Goal: Task Accomplishment & Management: Use online tool/utility

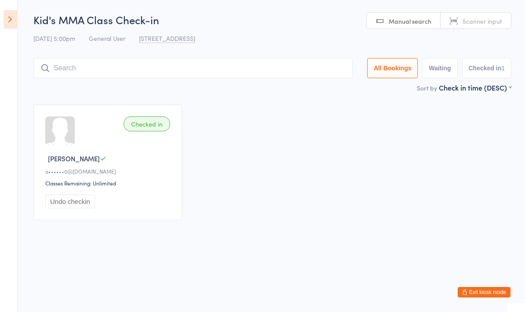
click at [280, 61] on input "search" at bounding box center [192, 68] width 319 height 20
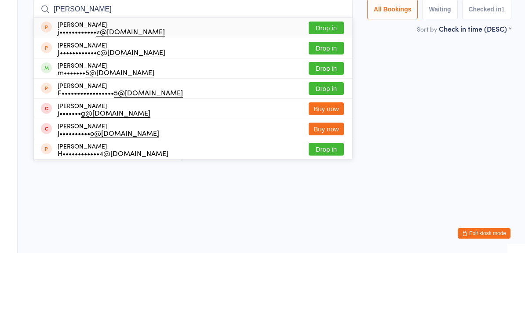
type input "[PERSON_NAME]"
click at [326, 121] on button "Drop in" at bounding box center [326, 127] width 35 height 13
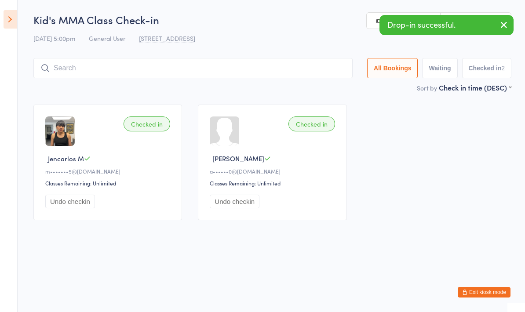
click at [127, 68] on input "search" at bounding box center [192, 68] width 319 height 20
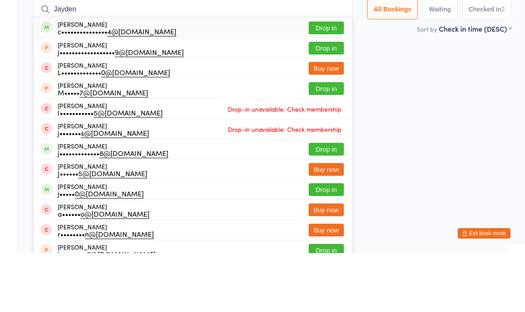
type input "Jayden"
click at [317, 77] on div "[PERSON_NAME] c••••••••••••••• 4@[DOMAIN_NAME] Drop in" at bounding box center [193, 87] width 318 height 20
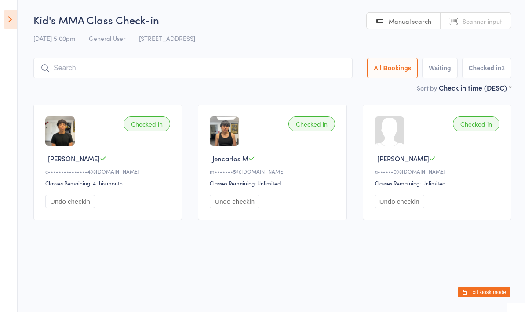
click at [255, 75] on input "search" at bounding box center [192, 68] width 319 height 20
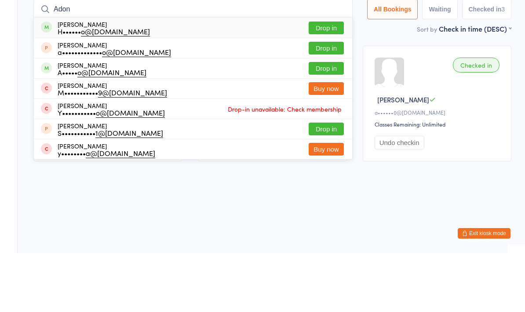
type input "Adon"
click at [325, 80] on button "Drop in" at bounding box center [326, 86] width 35 height 13
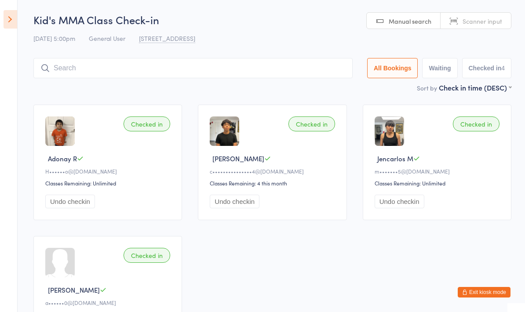
click at [60, 70] on input "search" at bounding box center [192, 68] width 319 height 20
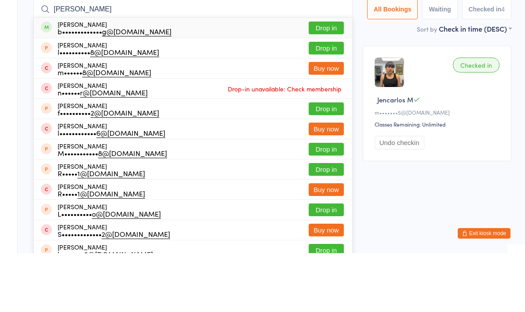
type input "[PERSON_NAME]"
click at [323, 80] on button "Drop in" at bounding box center [326, 86] width 35 height 13
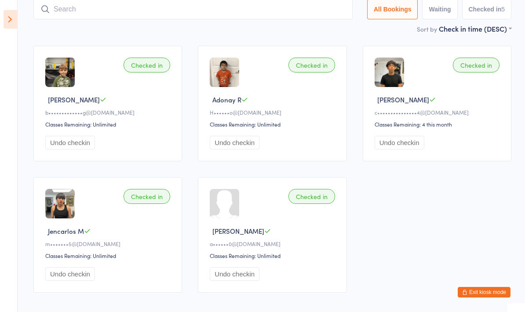
click at [198, 6] on input "search" at bounding box center [192, 9] width 319 height 20
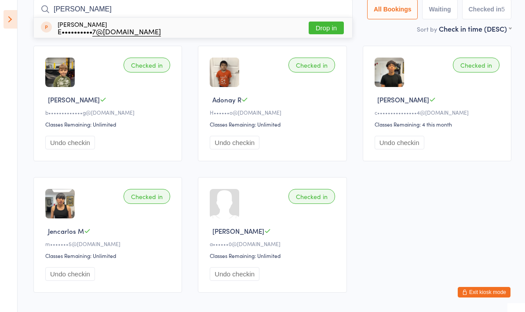
type input "[PERSON_NAME]"
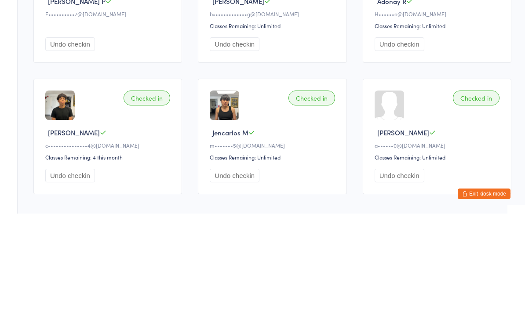
click at [82, 136] on button "Undo checkin" at bounding box center [70, 143] width 50 height 14
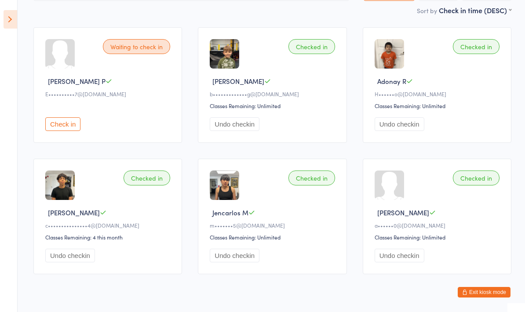
scroll to position [0, 0]
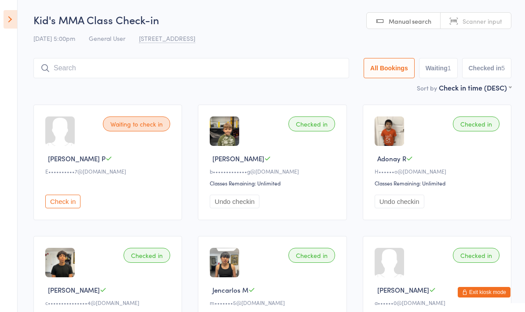
click at [211, 64] on input "search" at bounding box center [191, 68] width 316 height 20
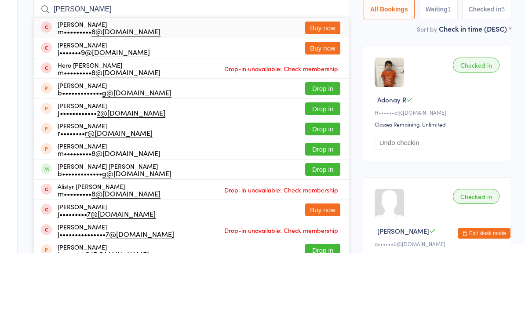
type input "[PERSON_NAME]"
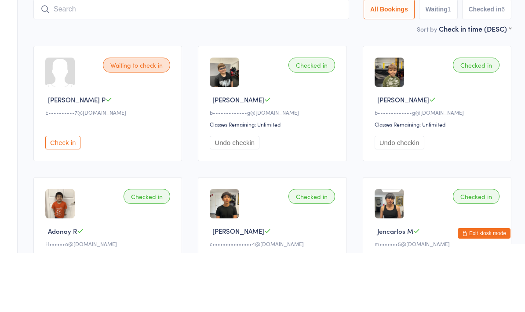
click at [327, 117] on div "Checked in" at bounding box center [311, 124] width 47 height 15
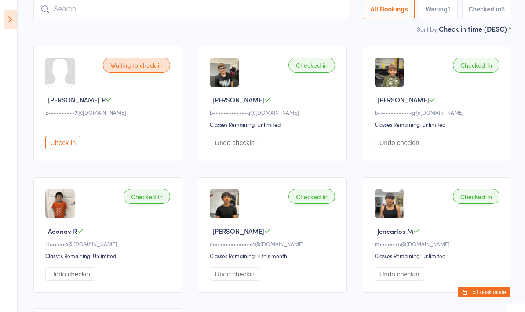
click at [64, 10] on input "search" at bounding box center [191, 9] width 316 height 20
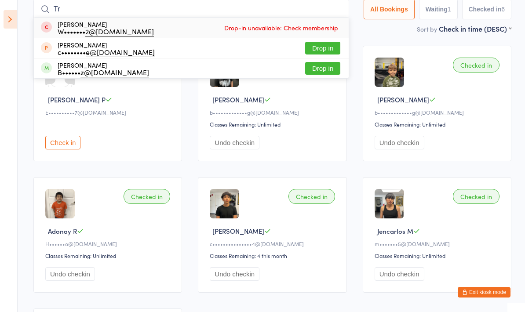
type input "Tr"
click at [44, 73] on span at bounding box center [46, 67] width 11 height 11
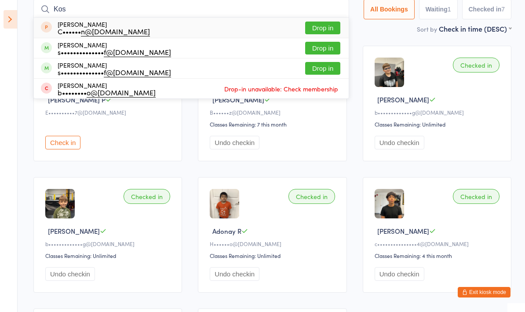
type input "Kos"
click at [321, 45] on button "Drop in" at bounding box center [322, 48] width 35 height 13
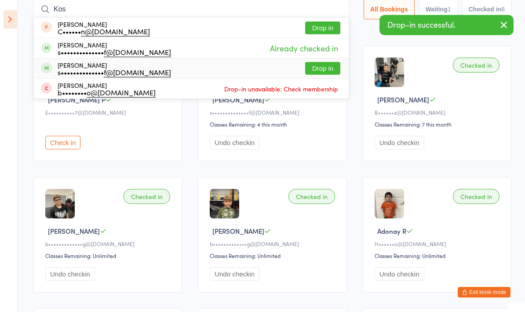
type input "Kos"
click at [310, 59] on li "[PERSON_NAME] s•••••••••••••• f@[DOMAIN_NAME] Drop in" at bounding box center [191, 68] width 315 height 20
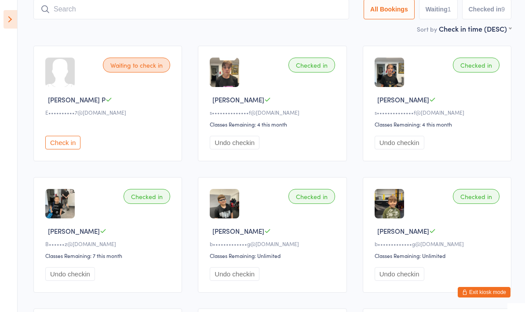
click at [291, 7] on input "search" at bounding box center [191, 9] width 316 height 20
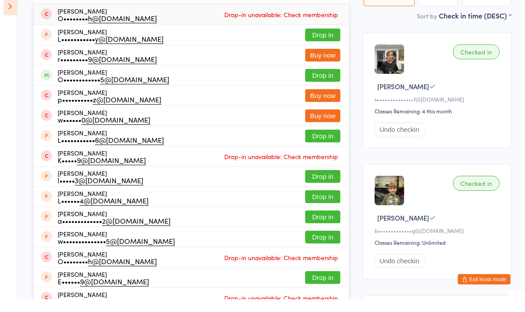
type input "[PERSON_NAME]"
click at [320, 82] on button "Drop in" at bounding box center [322, 88] width 35 height 13
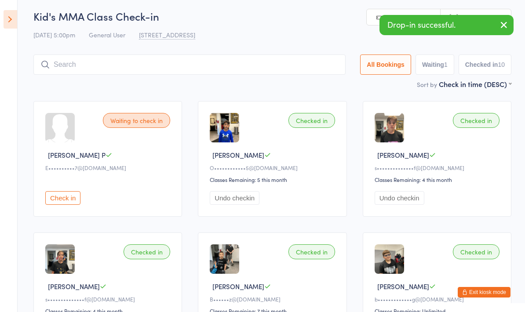
scroll to position [0, 0]
